Goal: Task Accomplishment & Management: Manage account settings

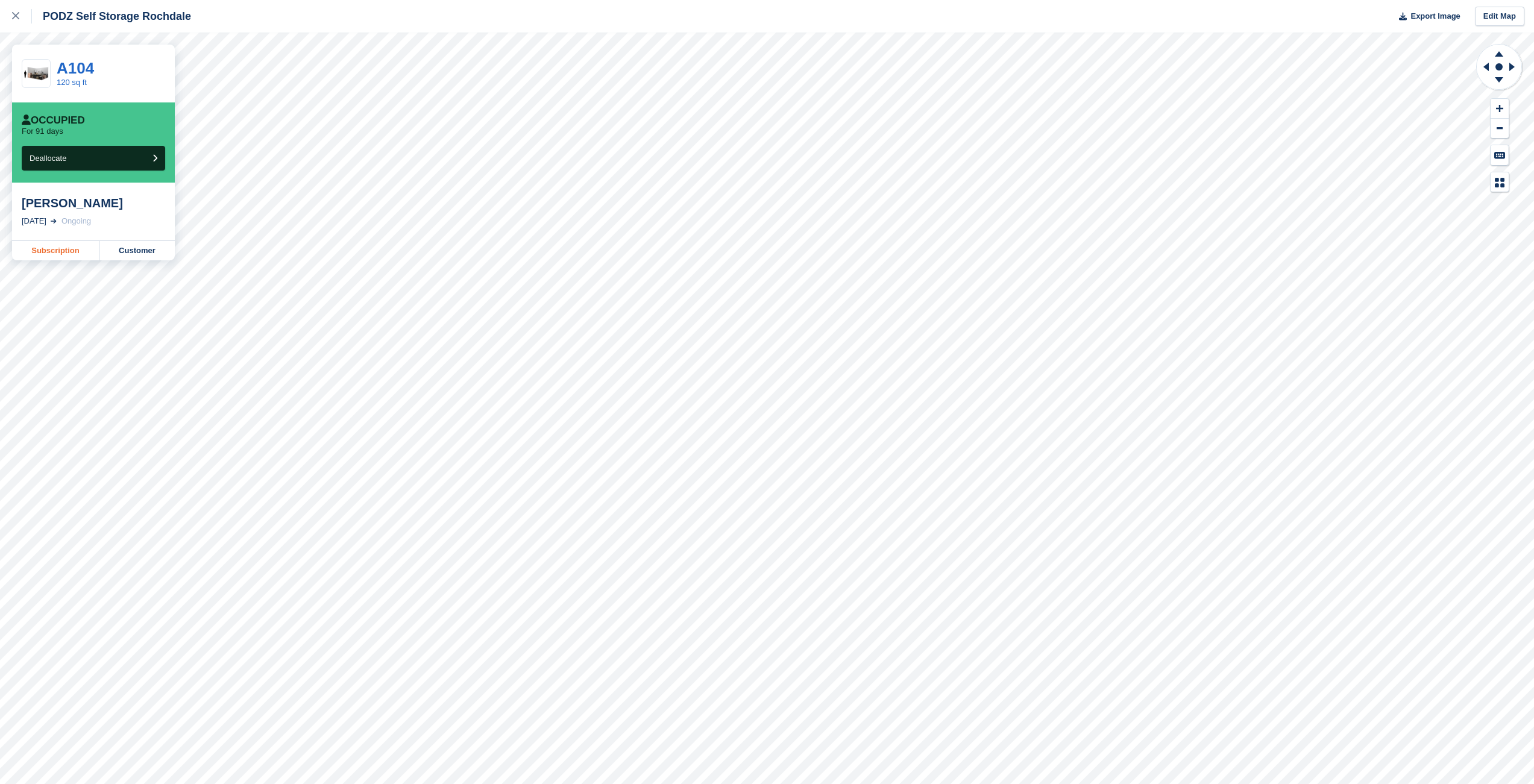
click at [78, 252] on link "Subscription" at bounding box center [55, 250] width 87 height 19
click at [81, 250] on link "Subscription" at bounding box center [55, 250] width 87 height 19
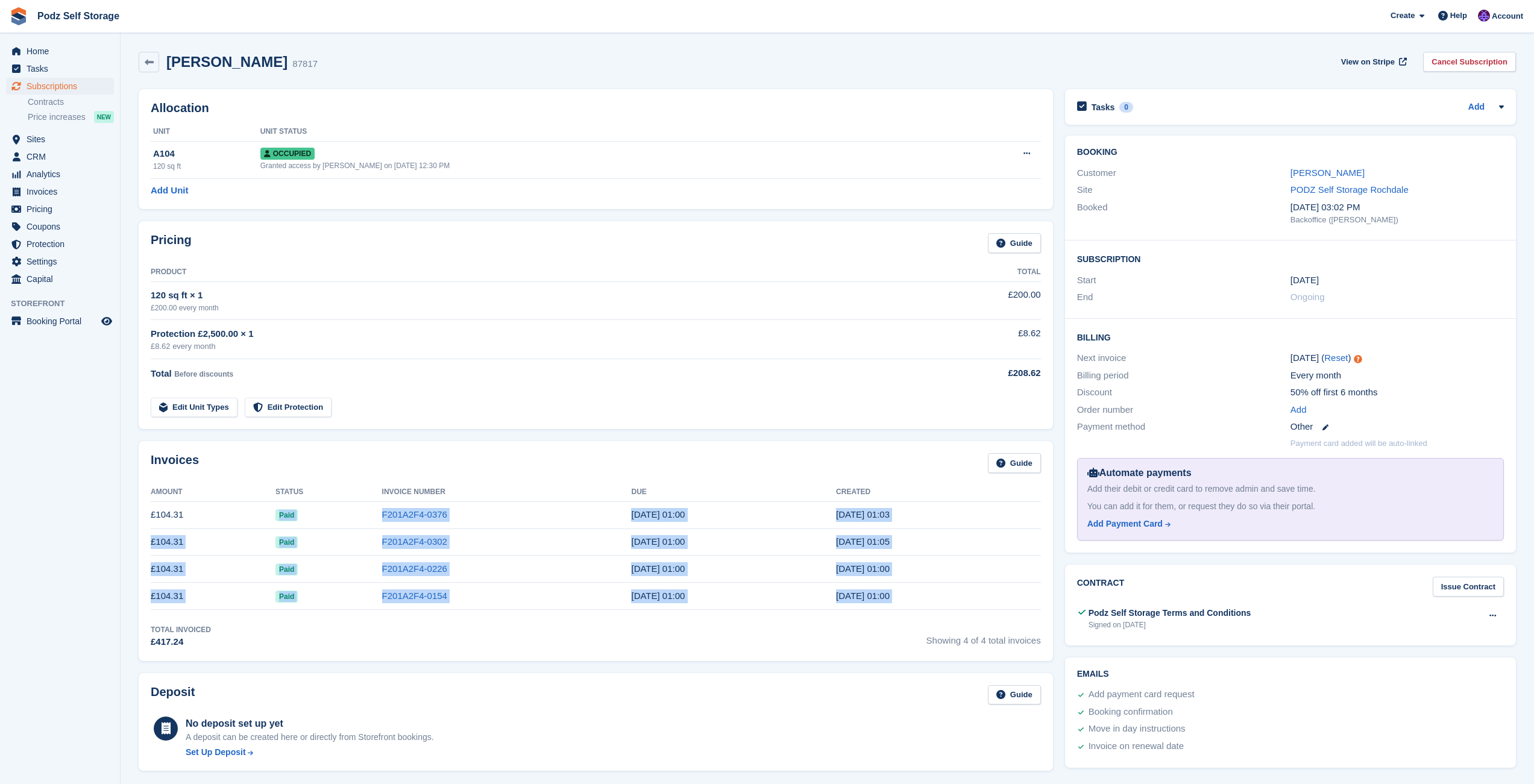
drag, startPoint x: 274, startPoint y: 513, endPoint x: 294, endPoint y: 619, distance: 107.9
click at [294, 619] on div "Invoices Guide Amount Status Invoice Number Due Created £104.31 Paid F201A2F4-0…" at bounding box center [595, 551] width 914 height 220
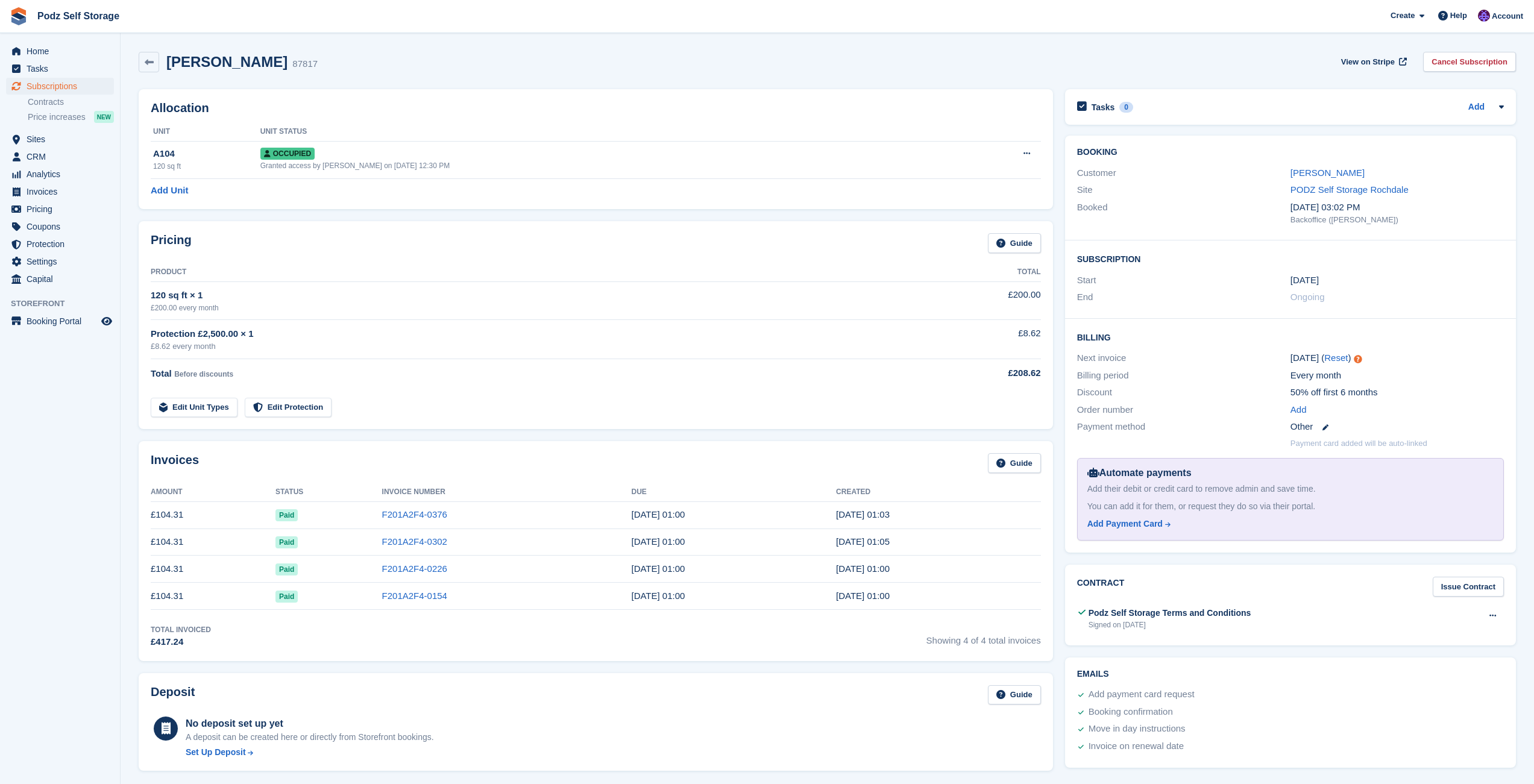
click at [294, 619] on div "Invoices Guide Amount Status Invoice Number Due Created £104.31 Paid F201A2F4-0…" at bounding box center [595, 551] width 914 height 220
click at [1028, 157] on icon at bounding box center [1027, 153] width 7 height 8
click at [980, 220] on p "Deallocate" at bounding box center [980, 219] width 105 height 16
click at [1438, 63] on link "Cancel Subscription" at bounding box center [1470, 62] width 93 height 20
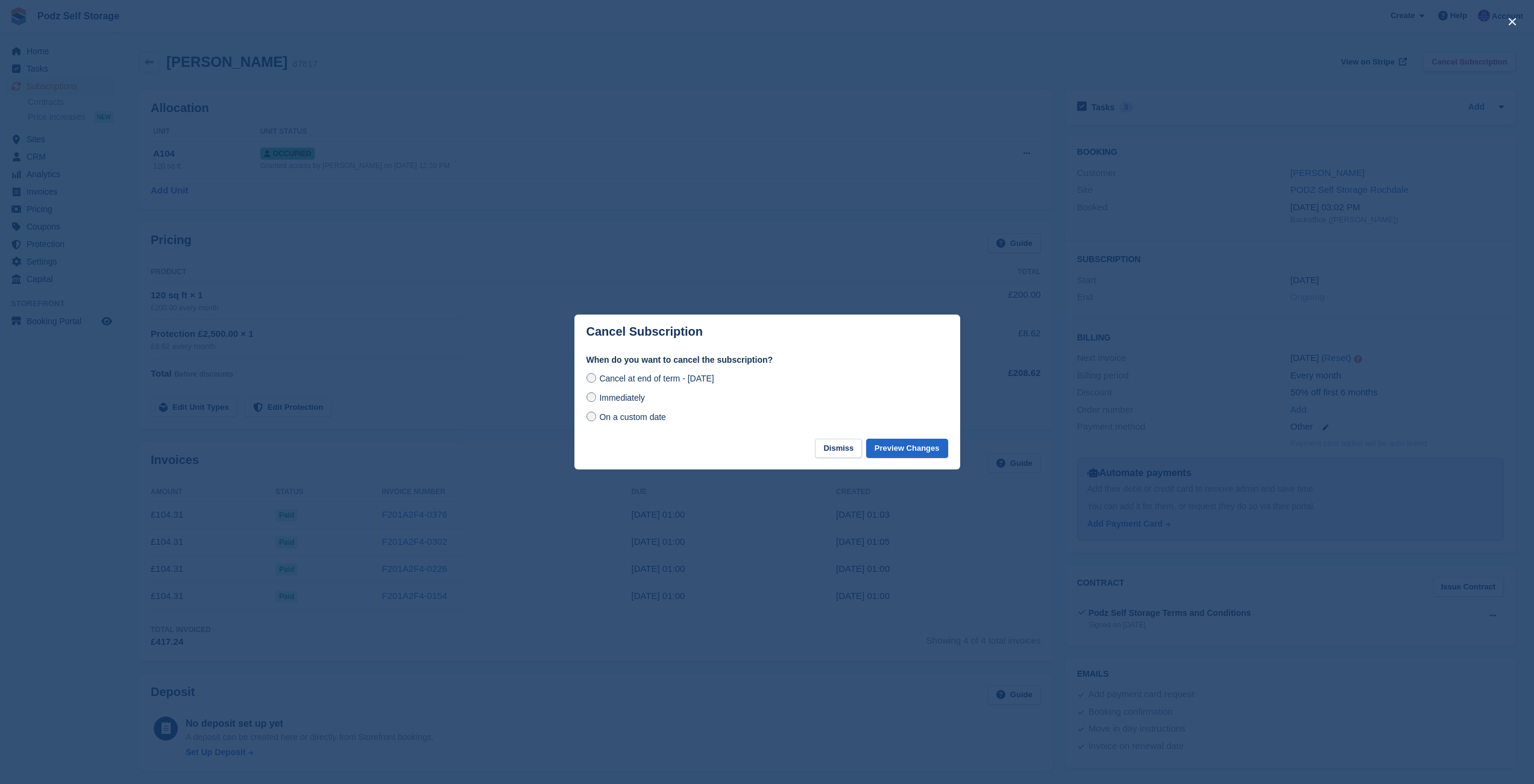
click at [659, 416] on span "On a custom date" at bounding box center [633, 417] width 67 height 10
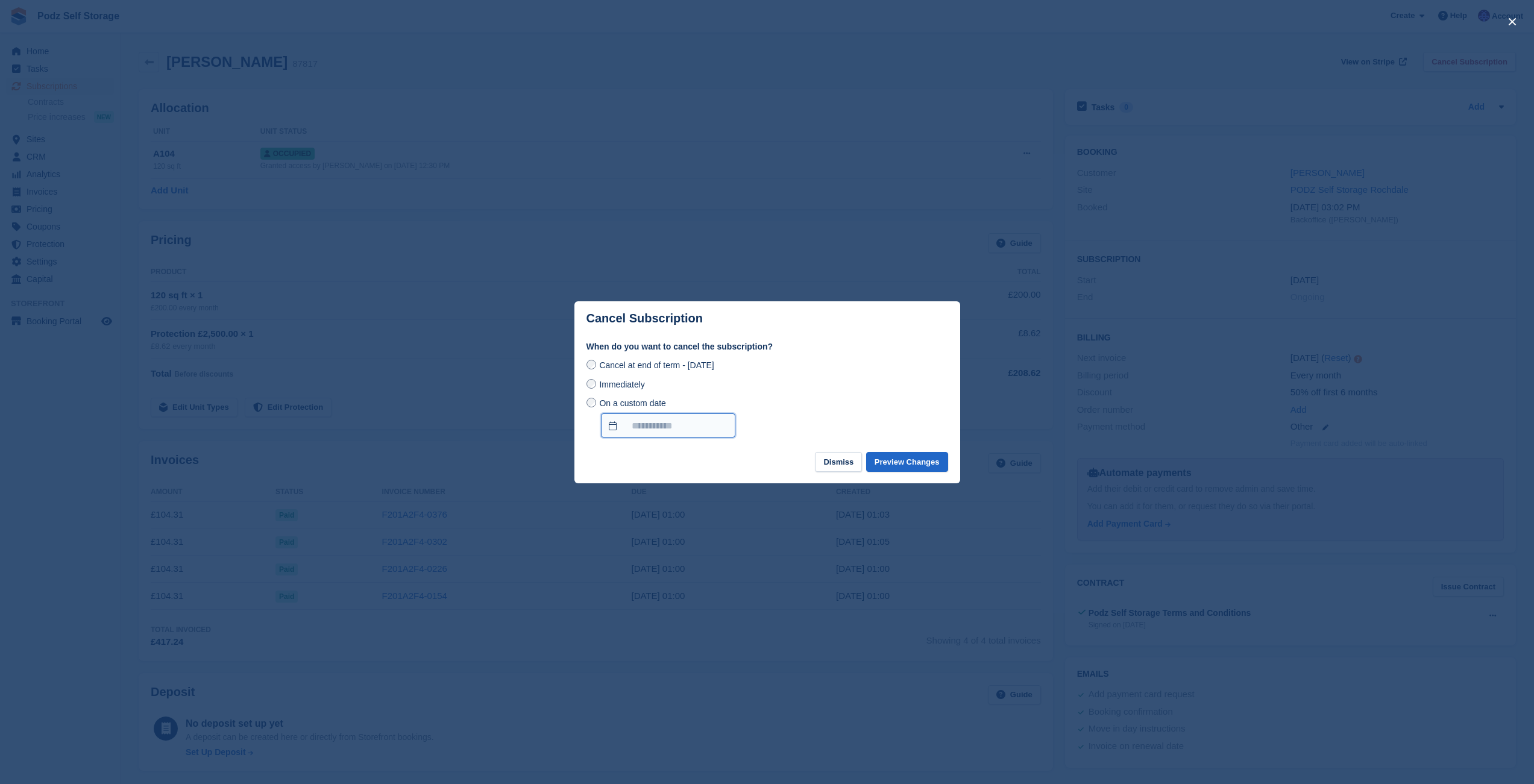
click at [639, 429] on input "On a custom date" at bounding box center [668, 425] width 134 height 24
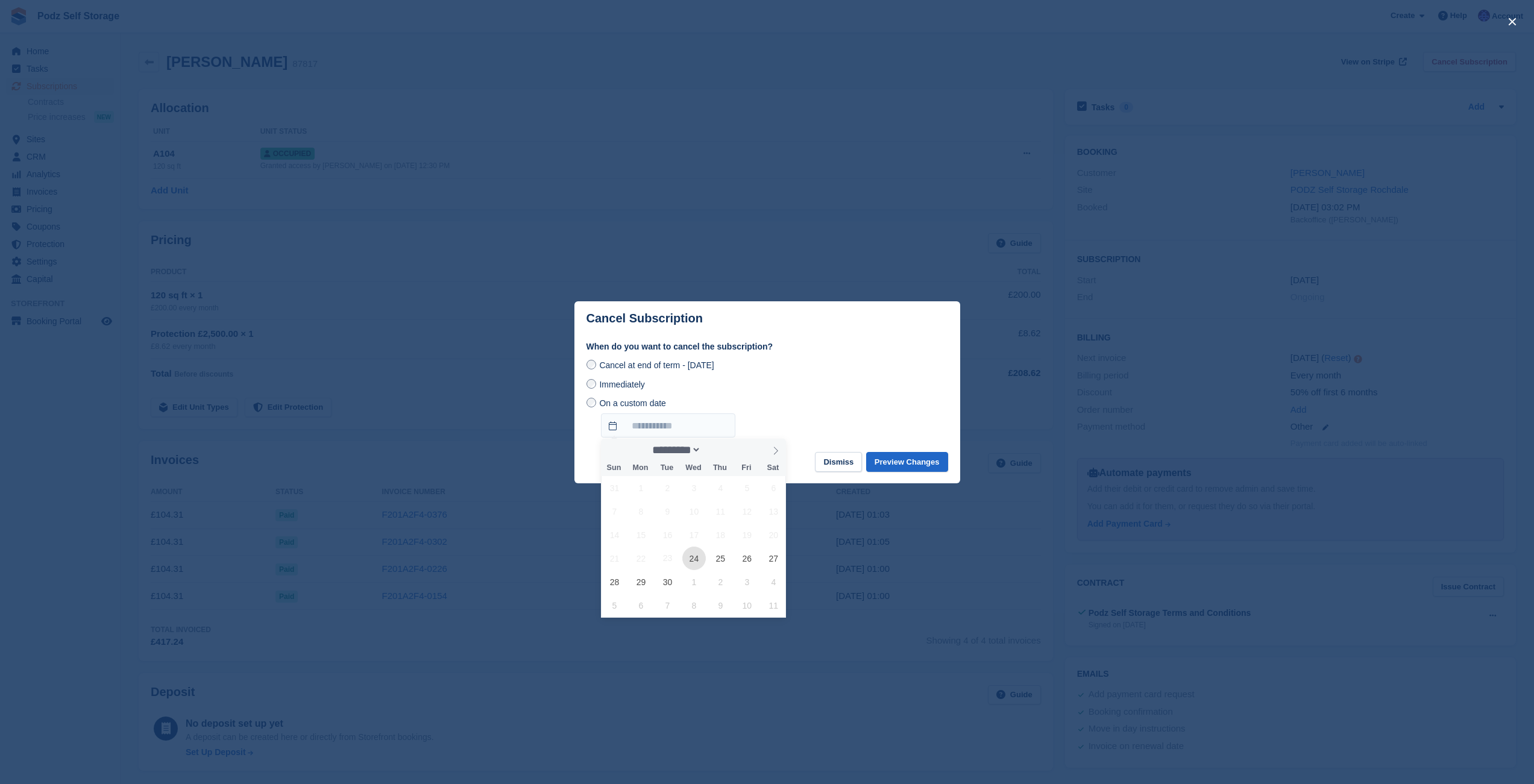
click at [697, 562] on span "24" at bounding box center [694, 559] width 24 height 24
type input "**********"
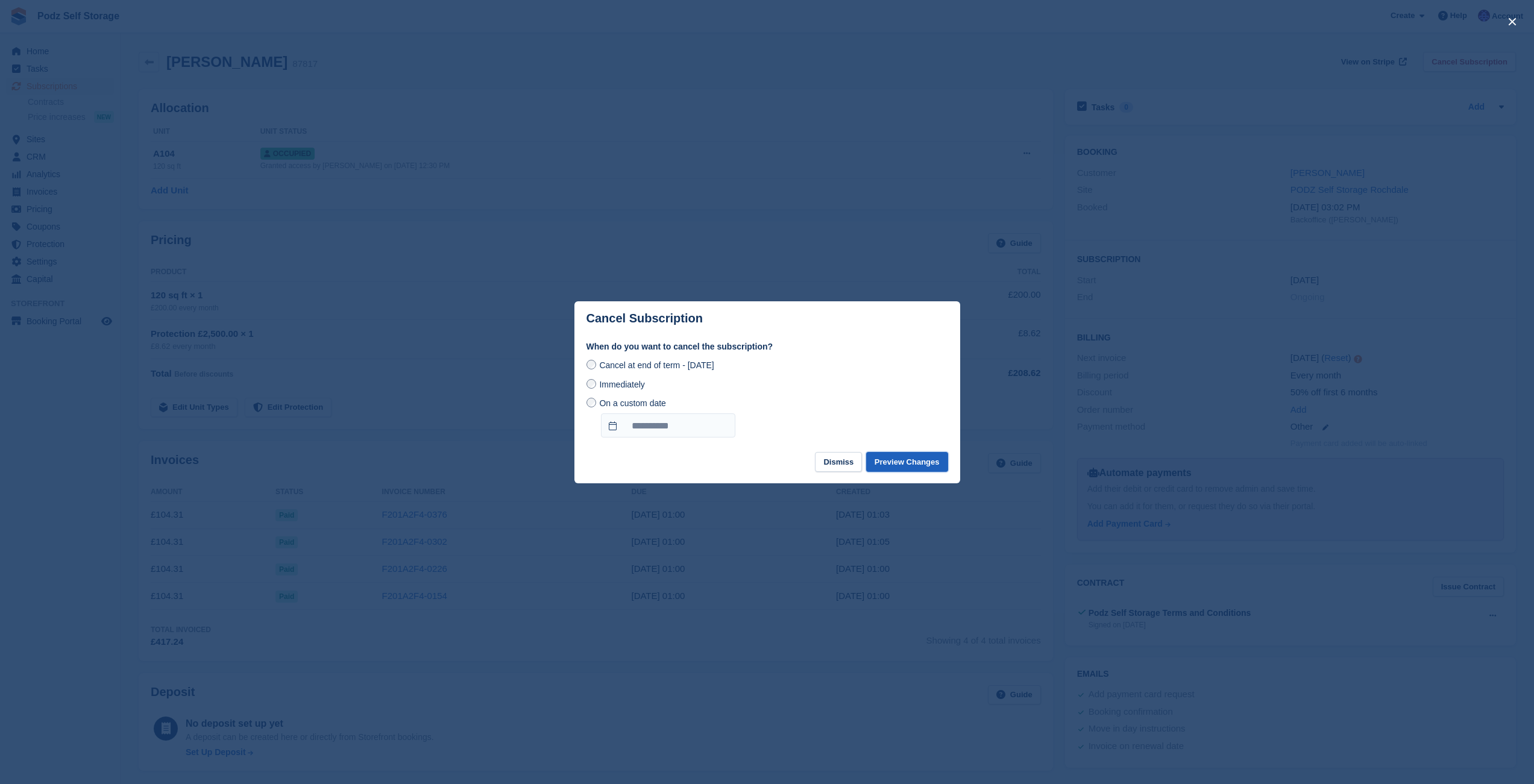
click at [896, 461] on button "Preview Changes" at bounding box center [907, 461] width 82 height 20
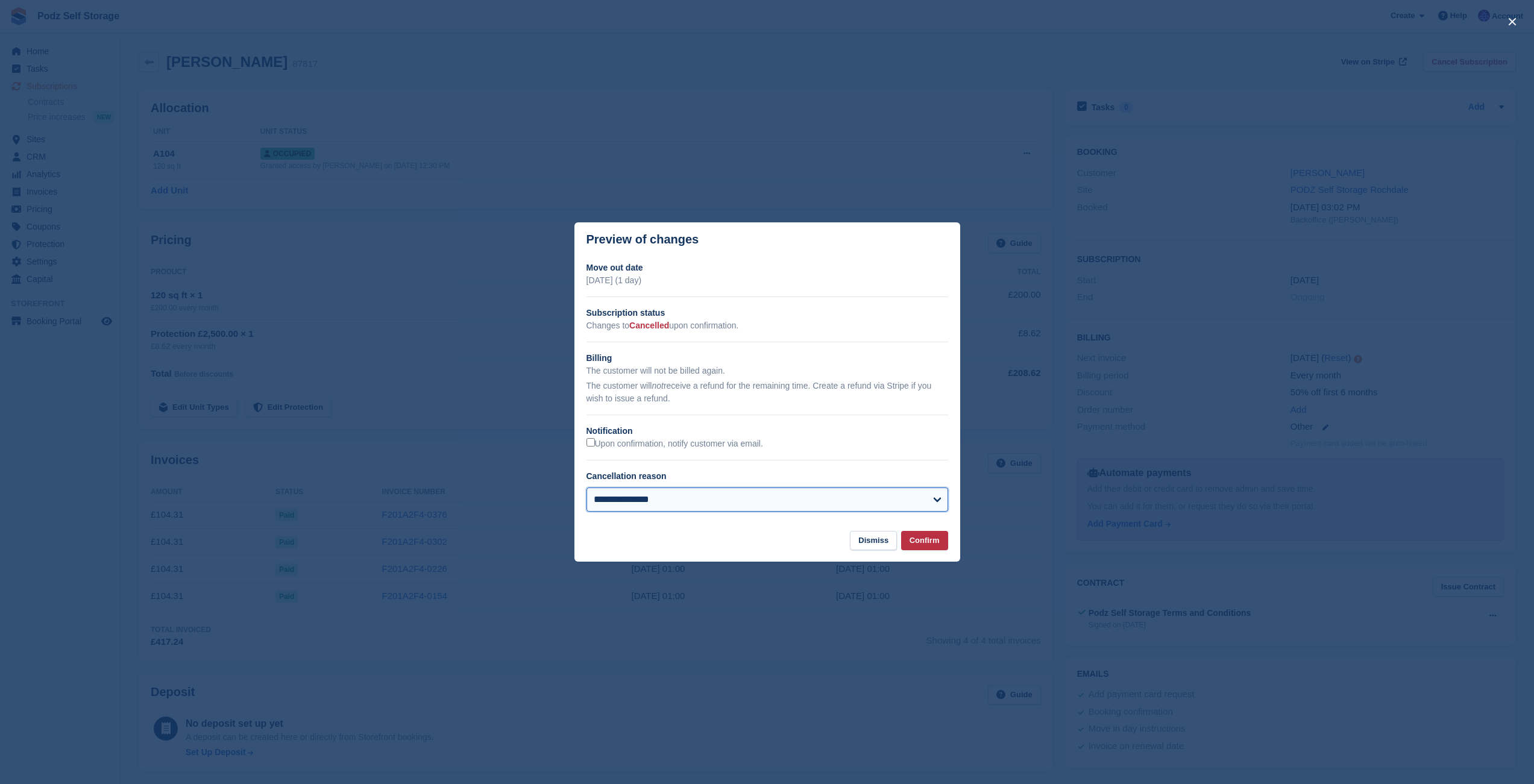
click at [586, 488] on select "**********" at bounding box center [767, 500] width 361 height 24
select select "**********"
click option "**********" at bounding box center [0, 0] width 0 height 0
click at [921, 553] on footer "Dismiss Confirm" at bounding box center [767, 547] width 386 height 31
click at [923, 540] on button "Confirm" at bounding box center [925, 541] width 47 height 20
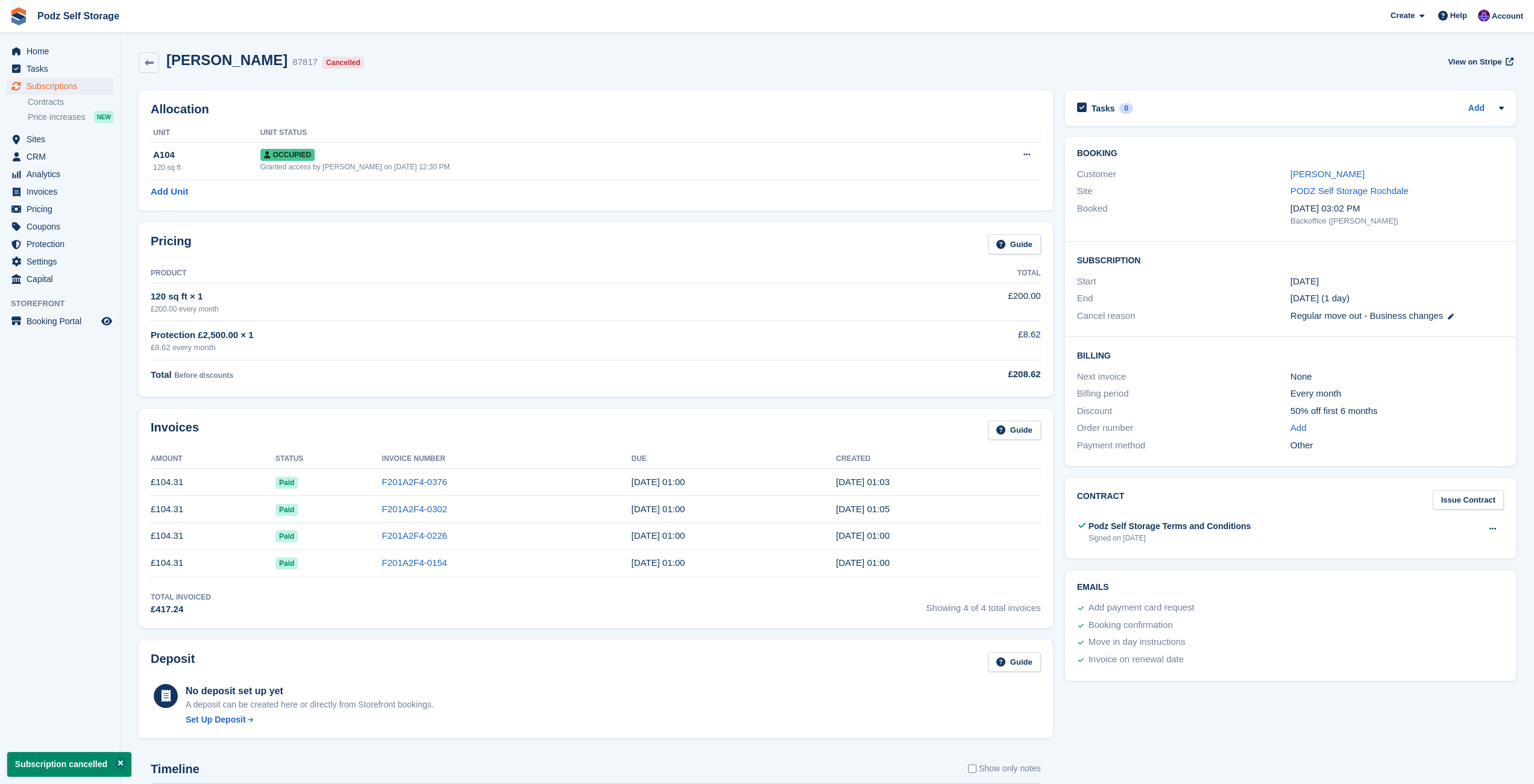
click at [836, 629] on div "Invoices Guide Amount Status Invoice Number Due Created £104.31 Paid F201A2F4-0…" at bounding box center [595, 518] width 927 height 231
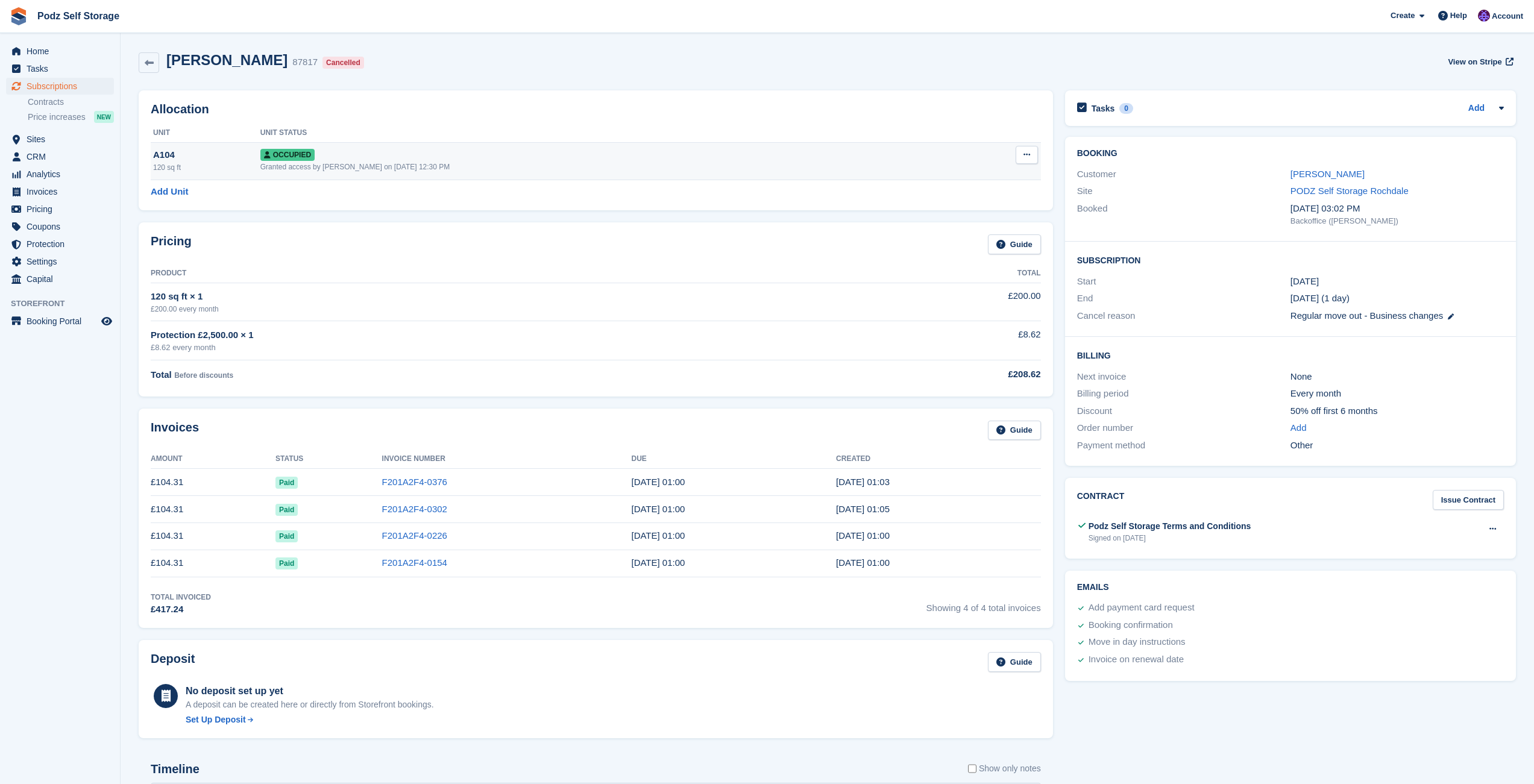
scroll to position [1, 0]
click at [85, 92] on span "Subscriptions" at bounding box center [62, 87] width 72 height 17
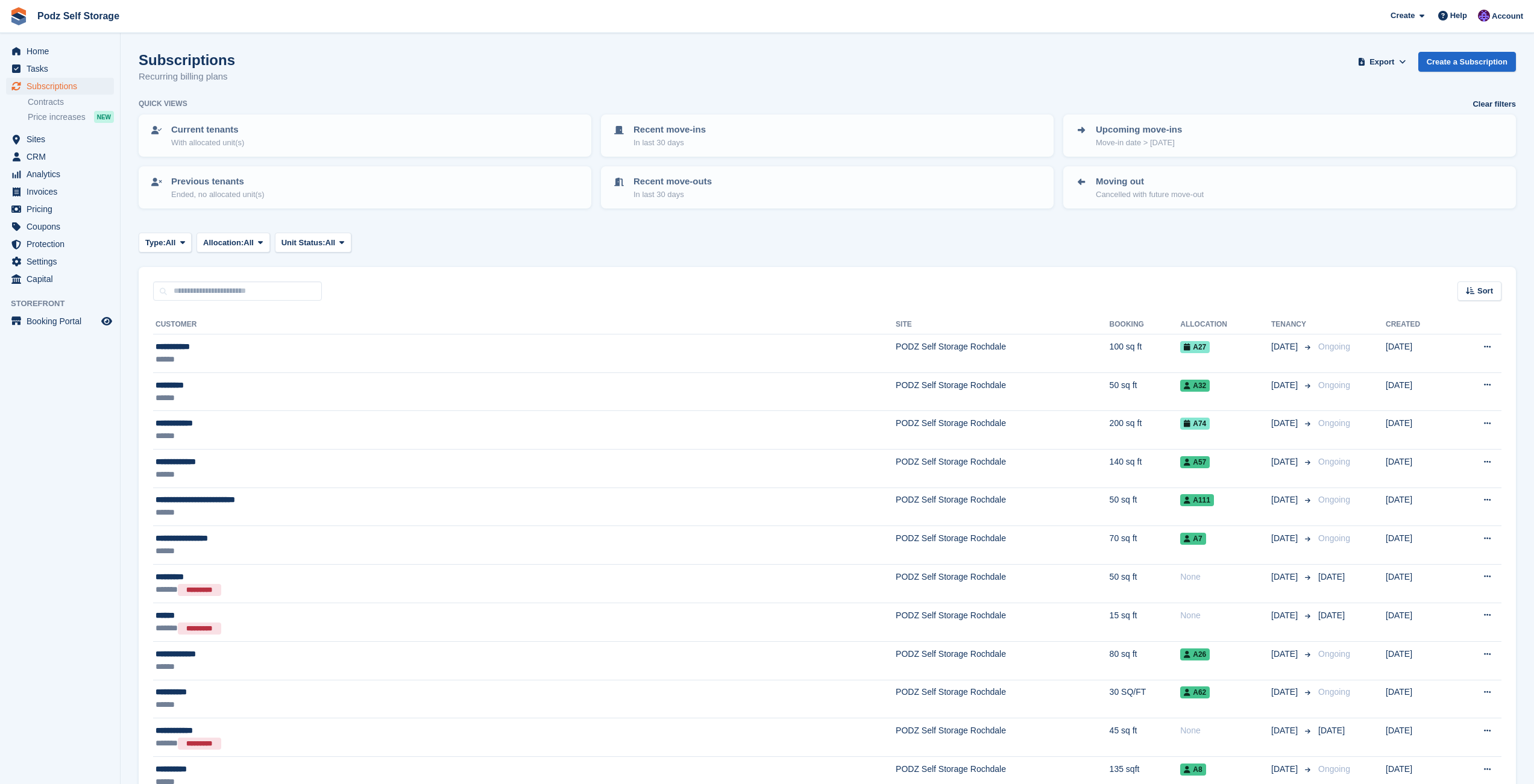
click at [304, 63] on div "Subscriptions Recurring billing plans Export Export Subscriptions Export a CSV …" at bounding box center [827, 75] width 1377 height 47
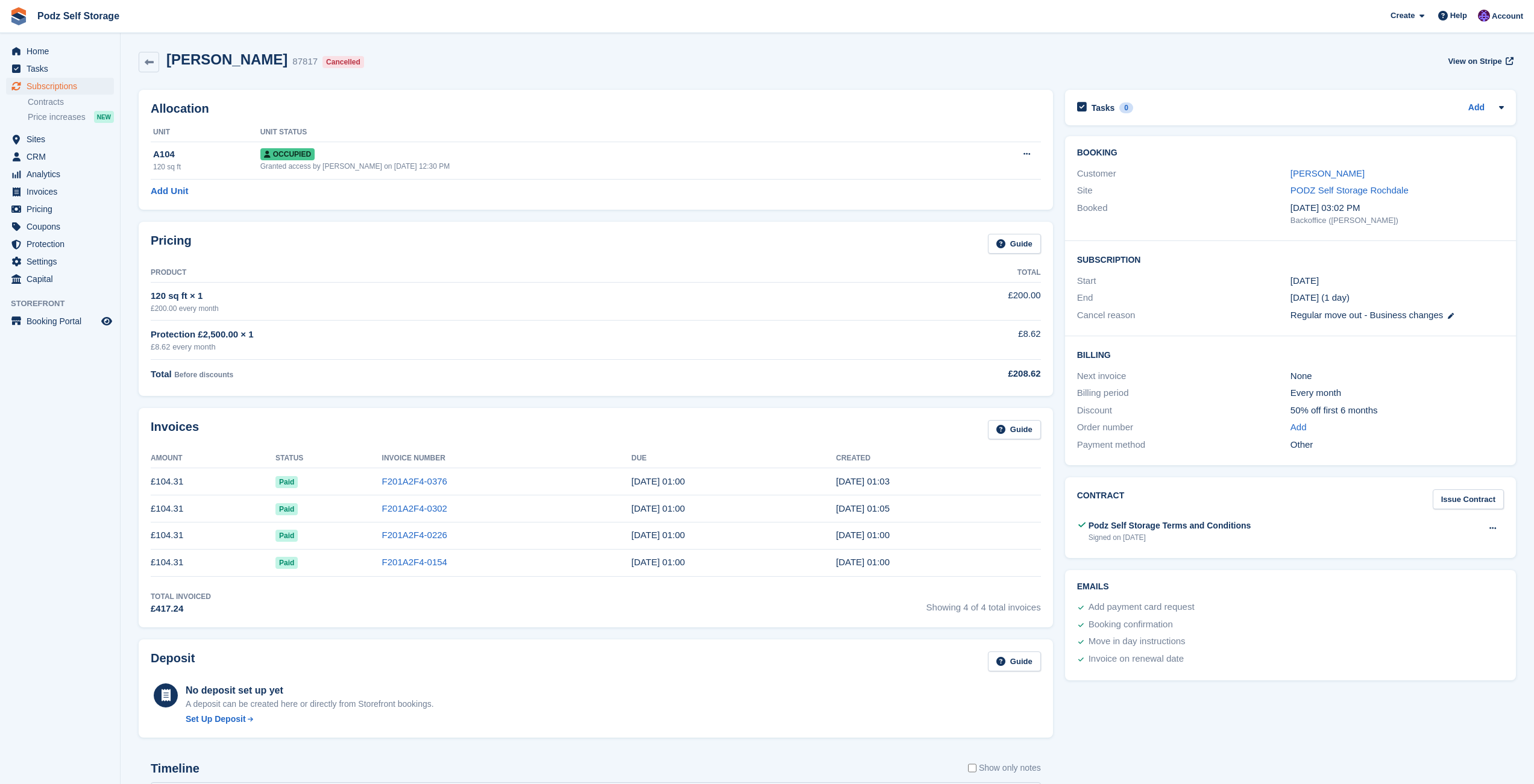
drag, startPoint x: 169, startPoint y: 62, endPoint x: 342, endPoint y: 63, distance: 173.0
click at [342, 63] on div "[PERSON_NAME] 87817 Cancelled View on Stripe" at bounding box center [827, 62] width 1377 height 22
click at [323, 60] on div "Cancelled" at bounding box center [343, 62] width 41 height 12
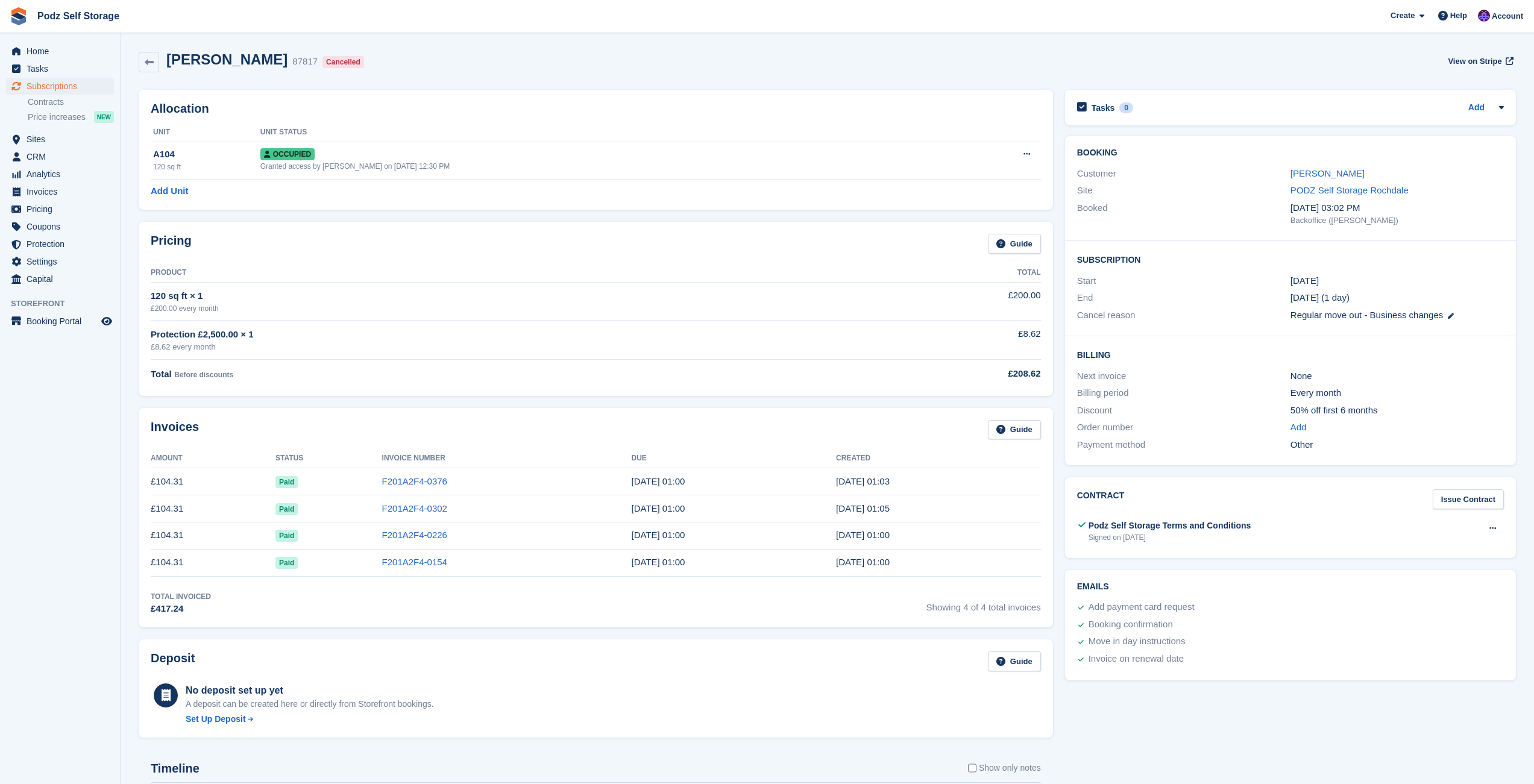
click at [323, 60] on div "Cancelled" at bounding box center [343, 62] width 41 height 12
click at [1034, 159] on button at bounding box center [1027, 155] width 22 height 18
click at [862, 85] on div "Allocation Unit Unit Status A104 120 sq ft Occupied Granted access by [PERSON_N…" at bounding box center [595, 149] width 927 height 132
click at [375, 81] on div "[PERSON_NAME] 87817 Cancelled View on Stripe" at bounding box center [827, 64] width 1390 height 39
click at [338, 272] on th "Product" at bounding box center [488, 273] width 675 height 19
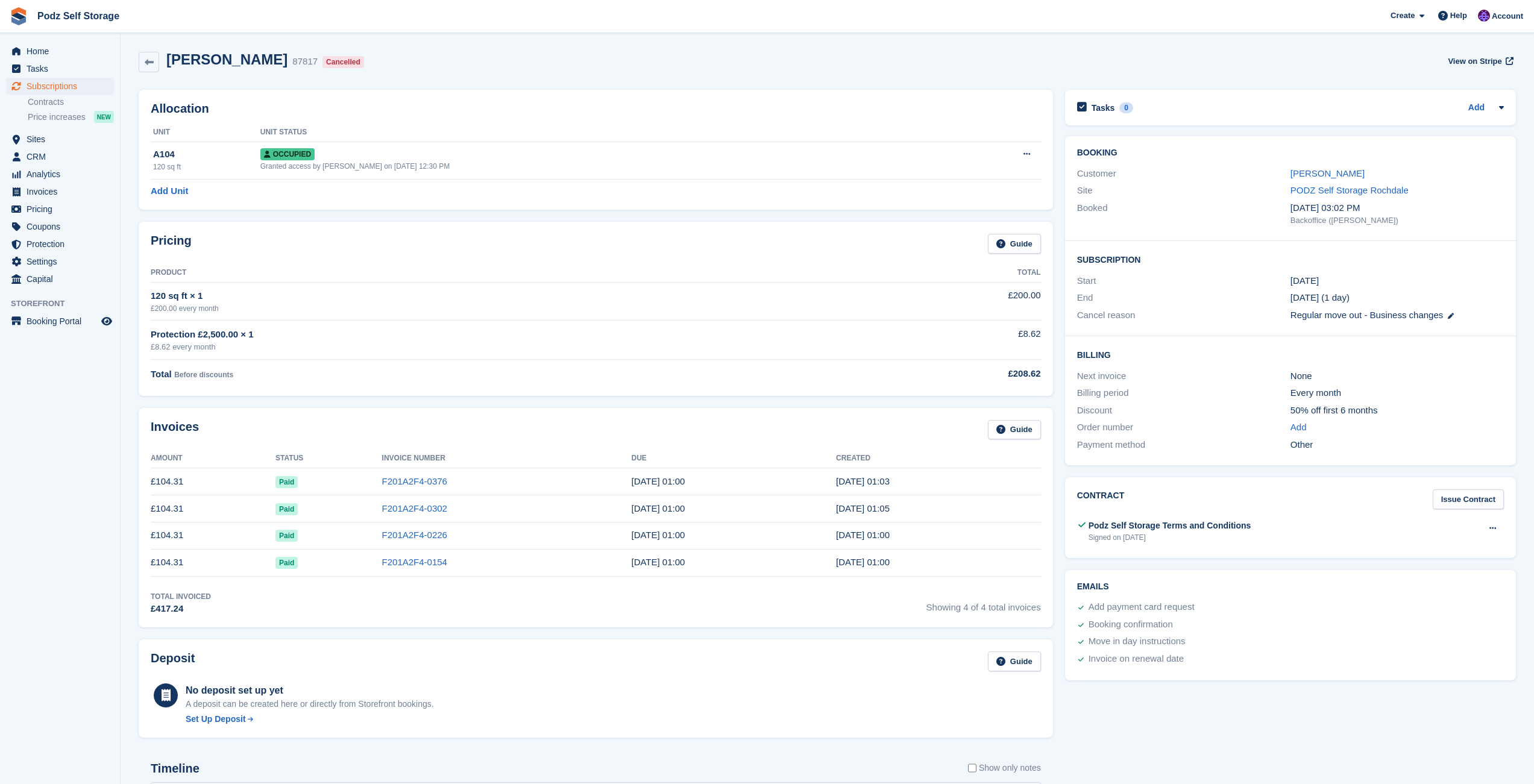
scroll to position [1, 0]
click at [511, 57] on div "[PERSON_NAME] 87817 Cancelled View on Stripe" at bounding box center [827, 62] width 1377 height 22
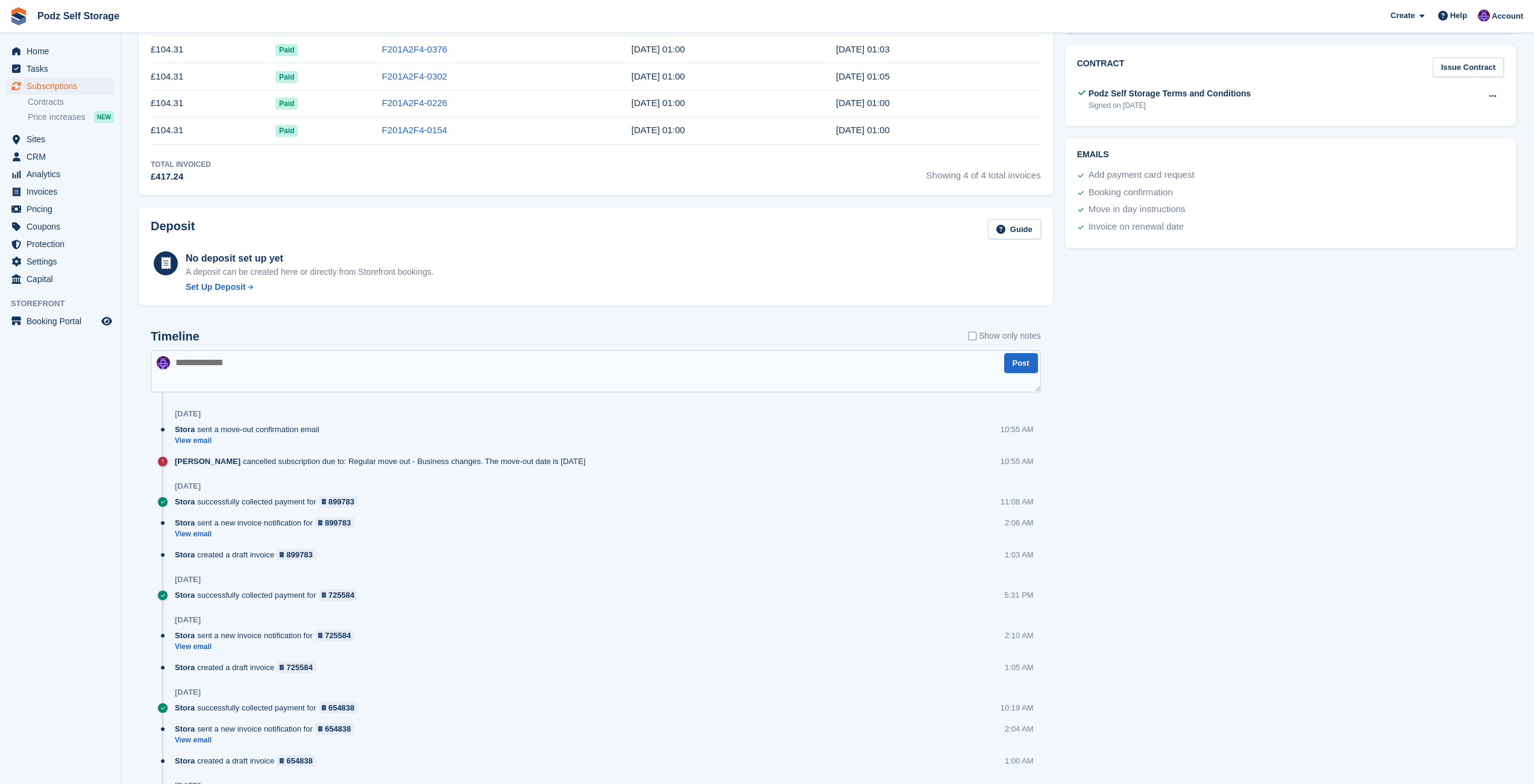
scroll to position [503, 0]
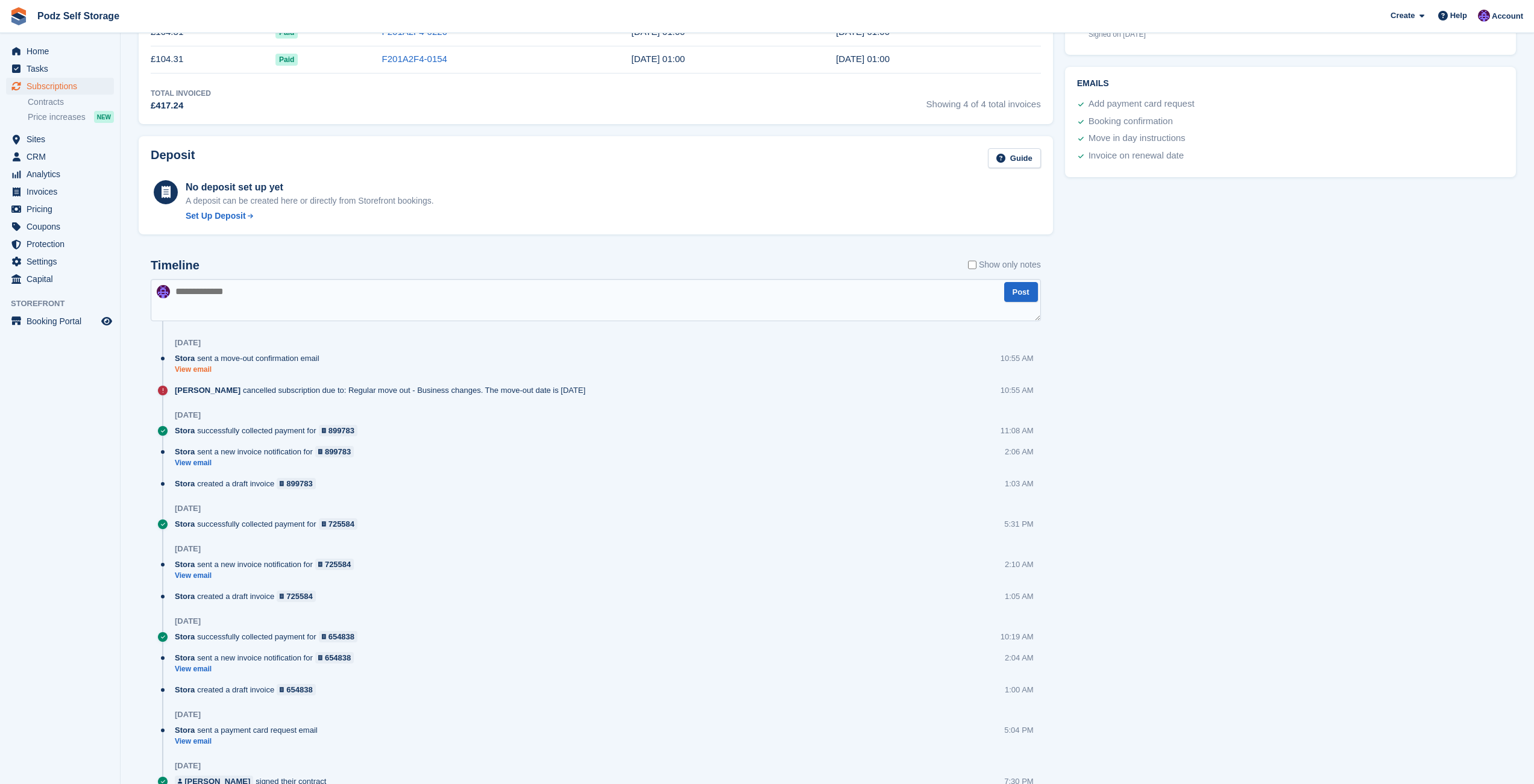
click at [314, 374] on link "View email" at bounding box center [251, 370] width 151 height 10
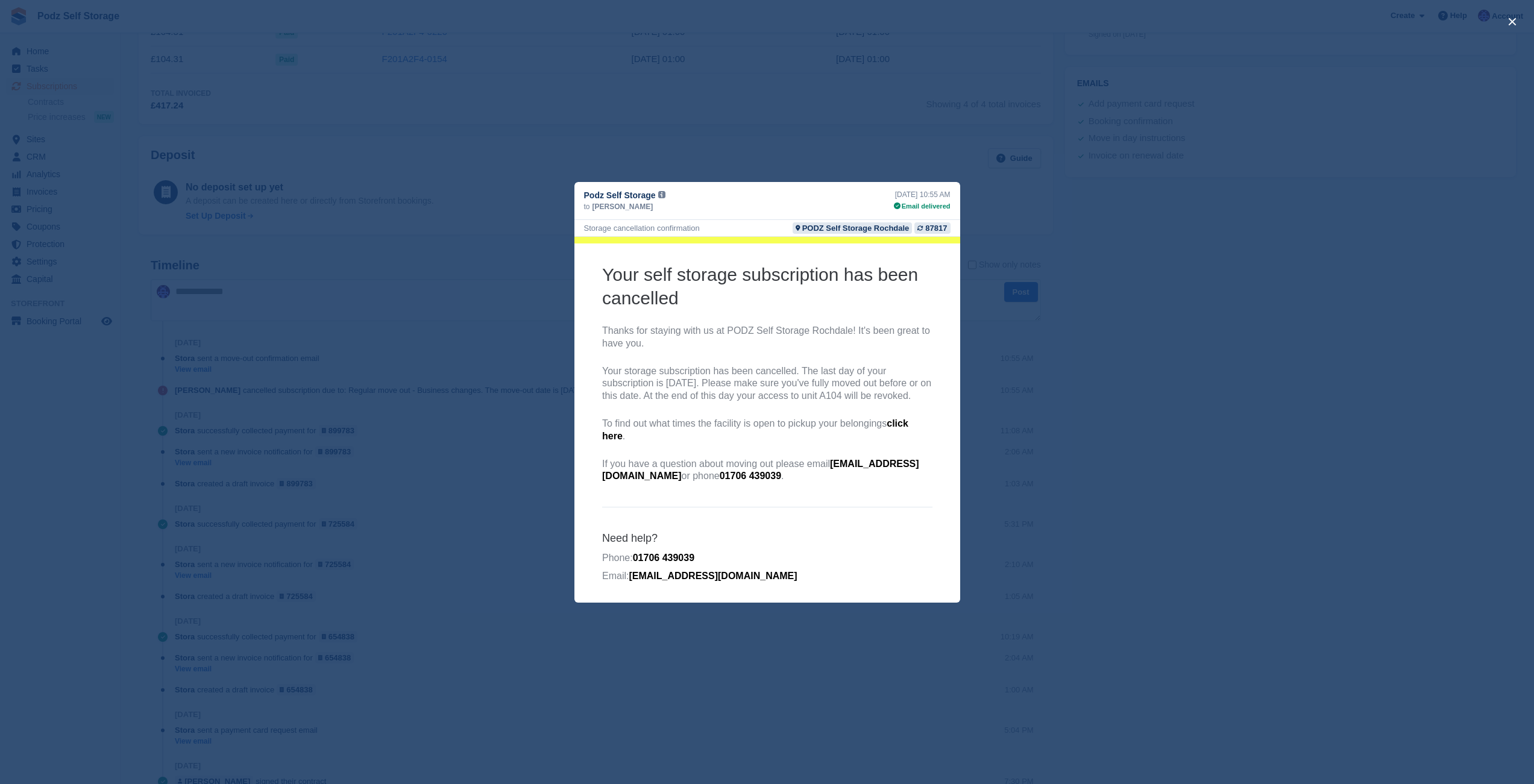
scroll to position [65, 0]
click at [498, 469] on div "close" at bounding box center [767, 392] width 1534 height 784
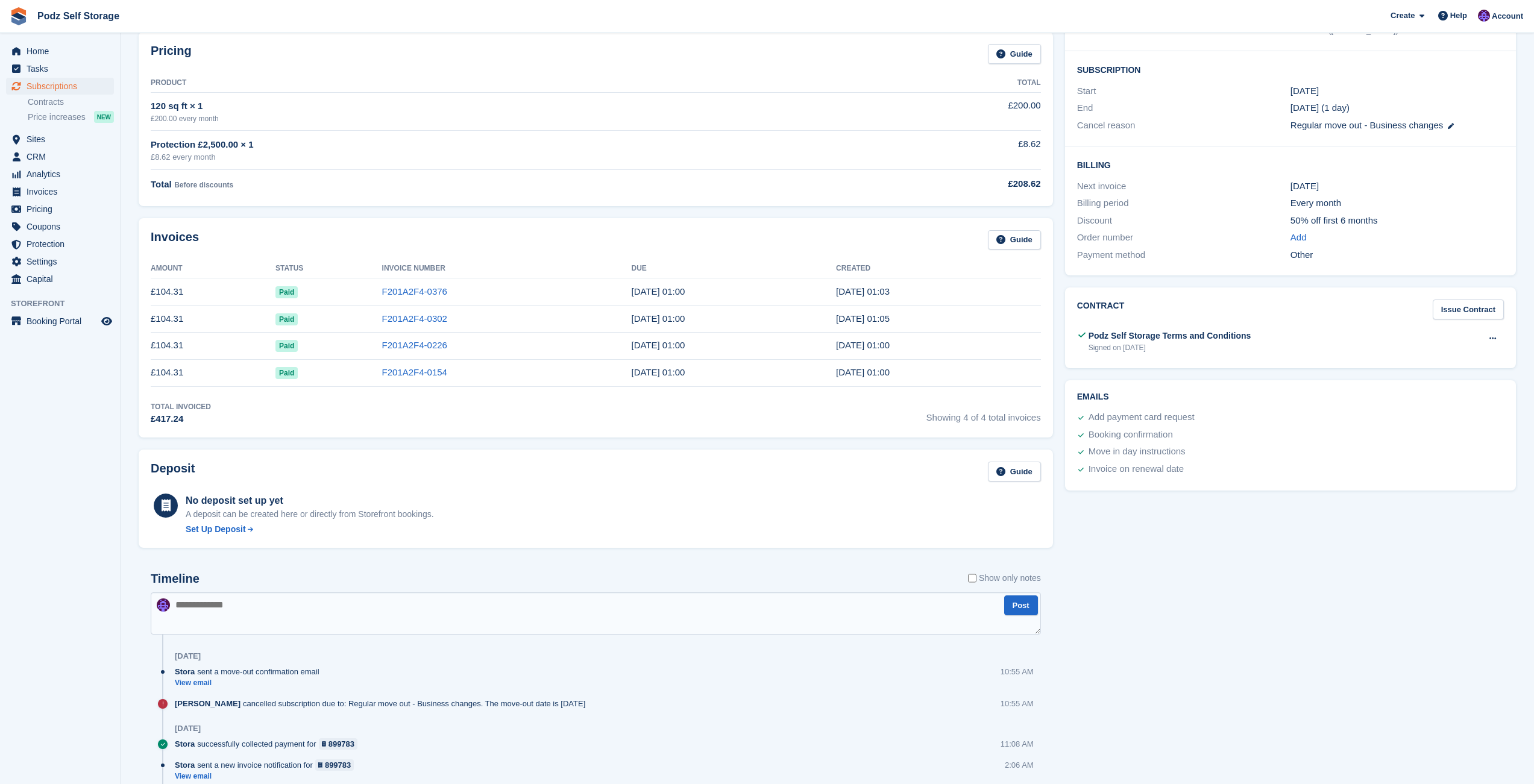
scroll to position [0, 0]
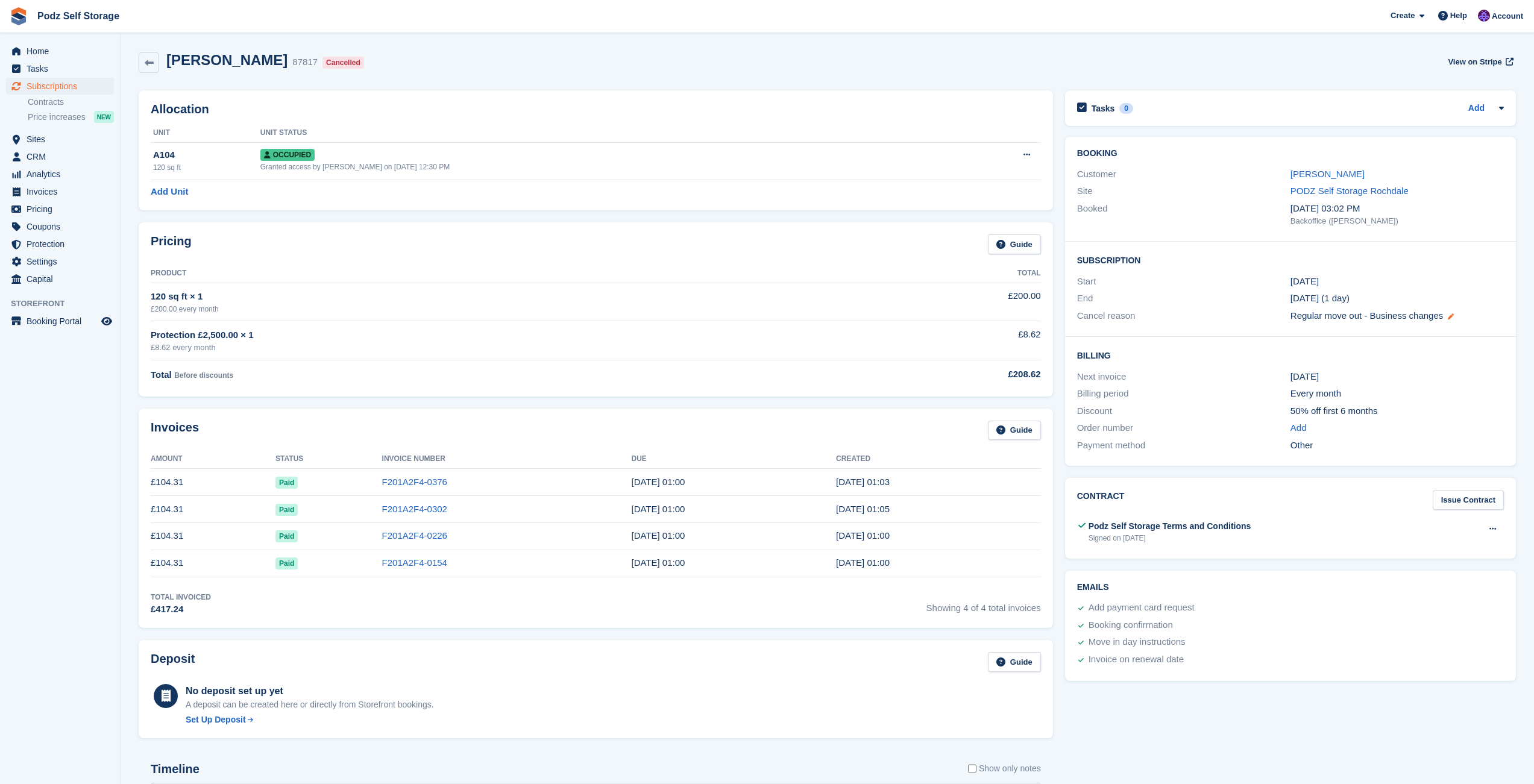
click at [1457, 315] on div "Regular move out - Business changes" at bounding box center [1397, 316] width 213 height 14
click at [1454, 315] on icon at bounding box center [1451, 316] width 6 height 6
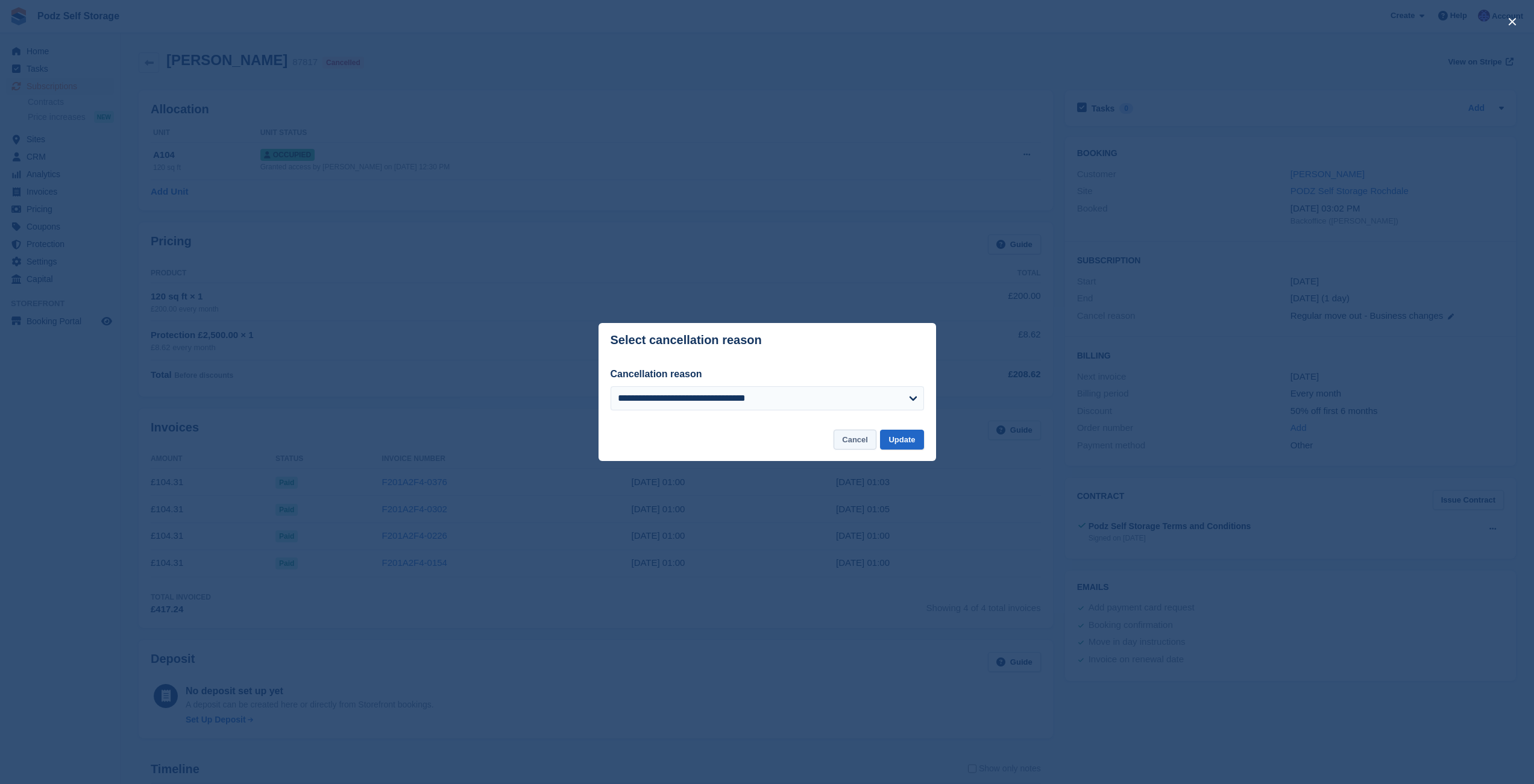
click at [861, 444] on button "Cancel" at bounding box center [855, 439] width 43 height 20
